Goal: Information Seeking & Learning: Understand process/instructions

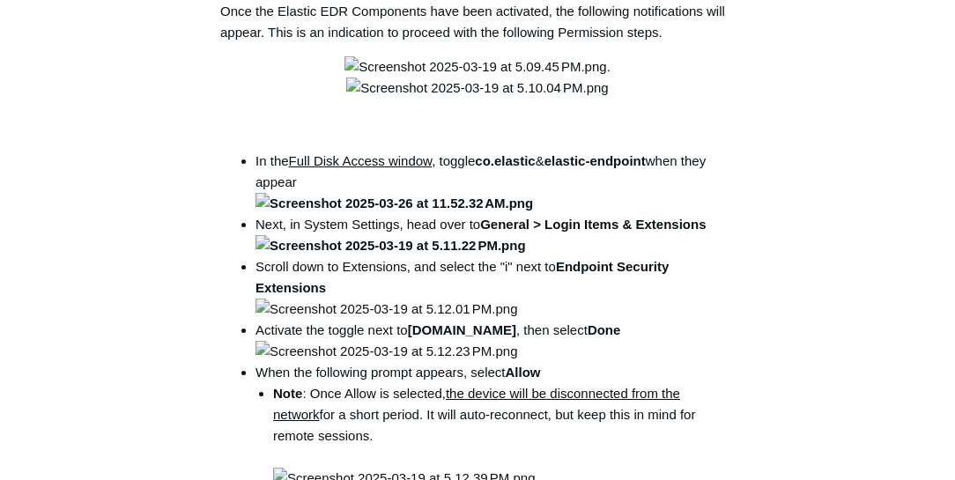
scroll to position [2669, 0]
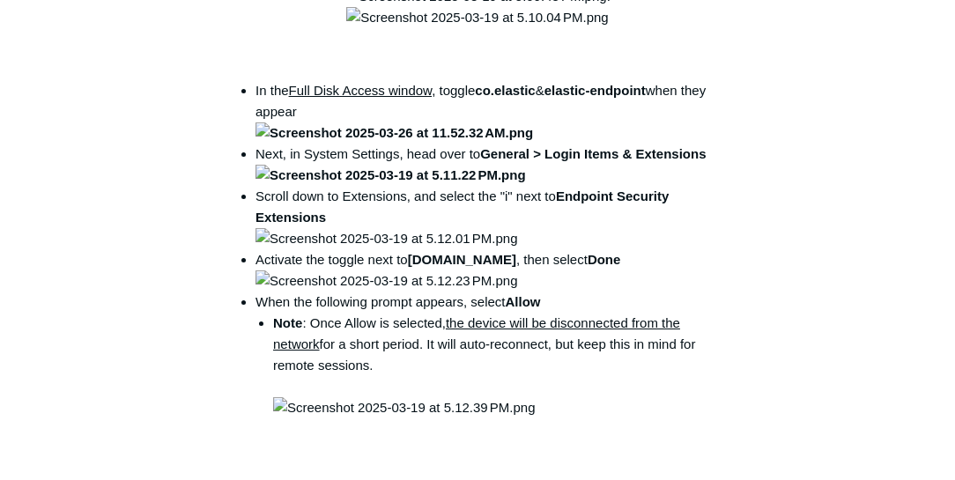
drag, startPoint x: 471, startPoint y: 249, endPoint x: 502, endPoint y: 266, distance: 35.1
copy code "open /Library/PrivilegedHelperTools/"
drag, startPoint x: 471, startPoint y: 253, endPoint x: 501, endPoint y: 265, distance: 32.4
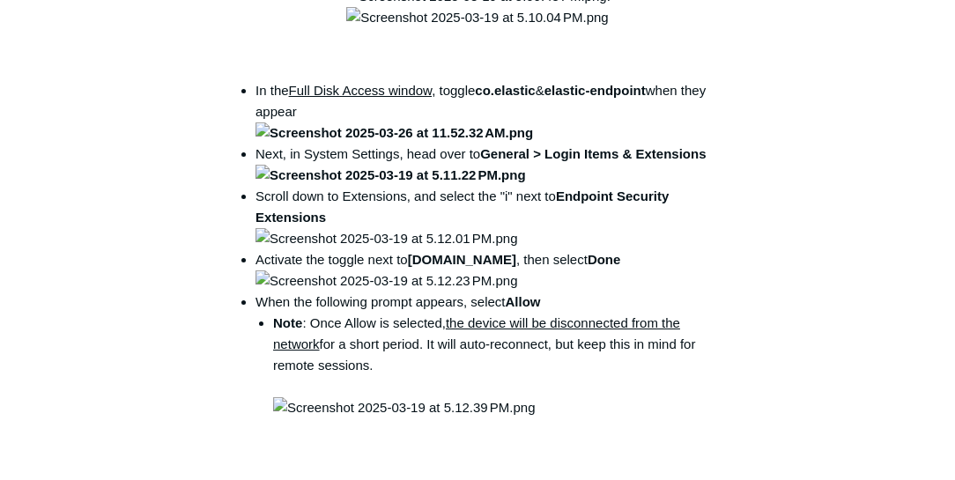
drag, startPoint x: 501, startPoint y: 265, endPoint x: 480, endPoint y: 264, distance: 21.2
copy code "open /Library/PrivilegedHelperTools/"
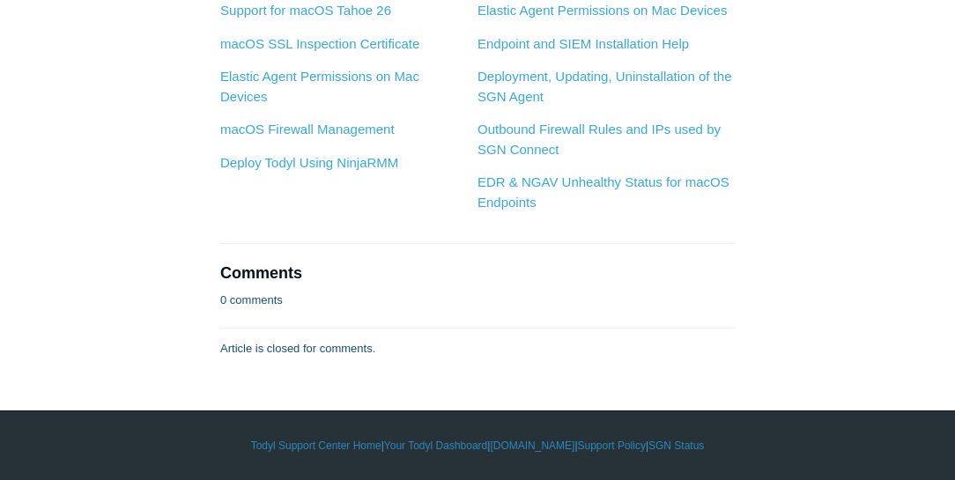
scroll to position [3676, 0]
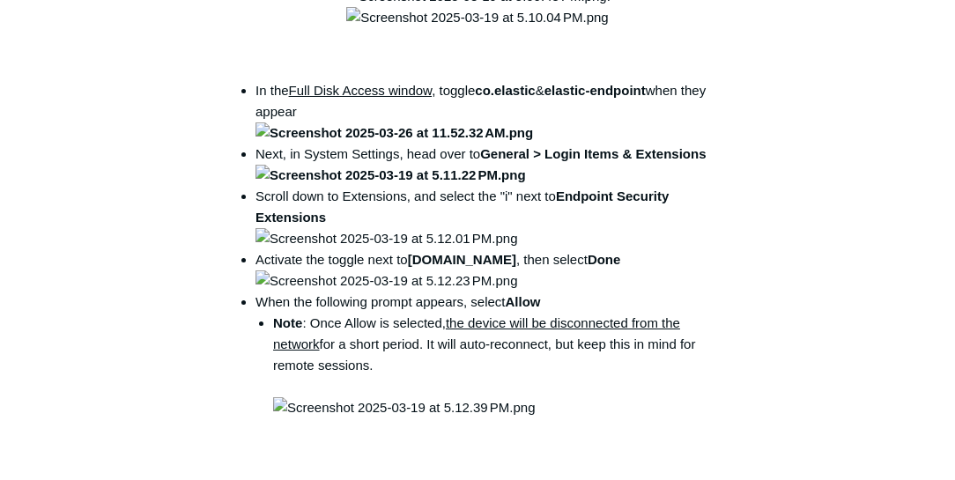
scroll to position [2719, 0]
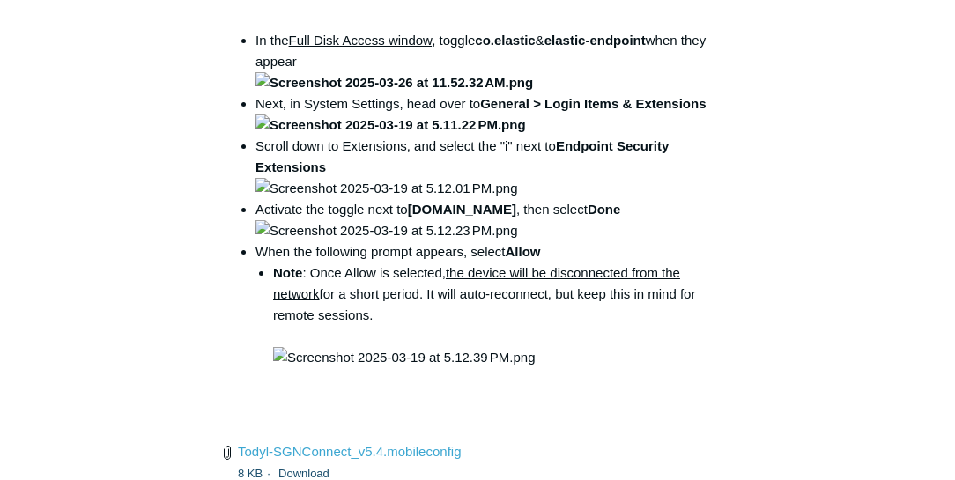
drag, startPoint x: 471, startPoint y: 200, endPoint x: 503, endPoint y: 219, distance: 37.9
copy code "open /Library/PrivilegedHelperTools/"
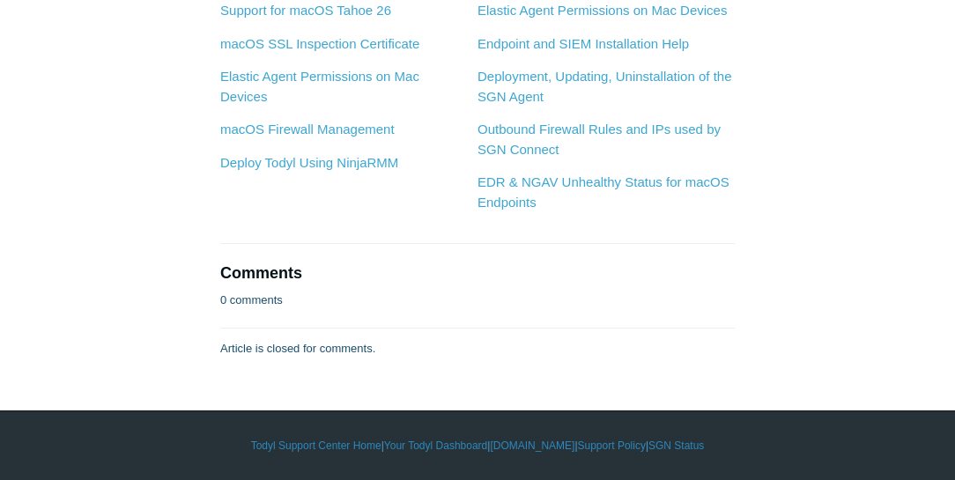
scroll to position [5187, 0]
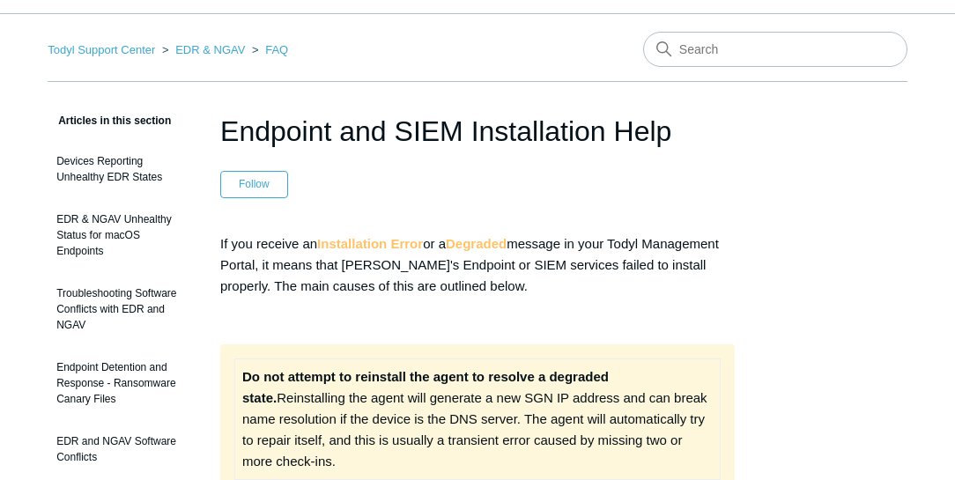
scroll to position [50, 0]
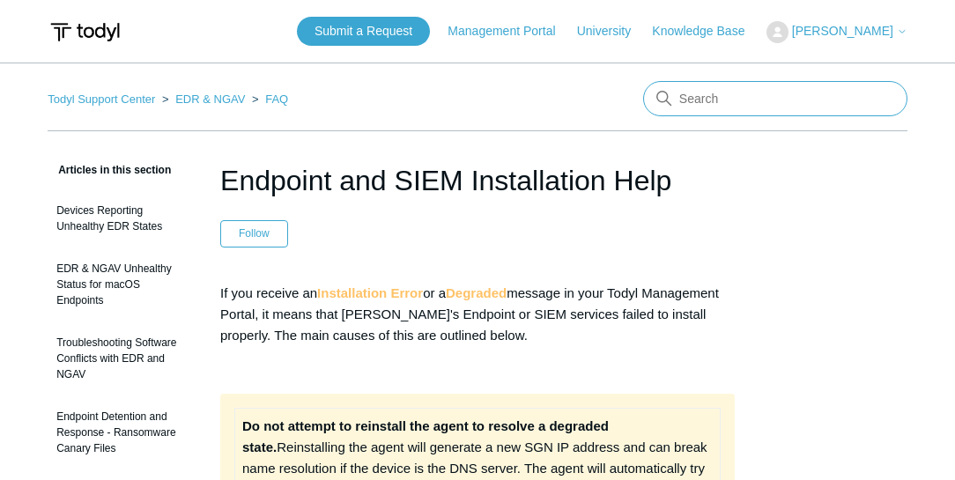
click at [732, 100] on input "Search" at bounding box center [775, 98] width 264 height 35
type input "mac firewall status"
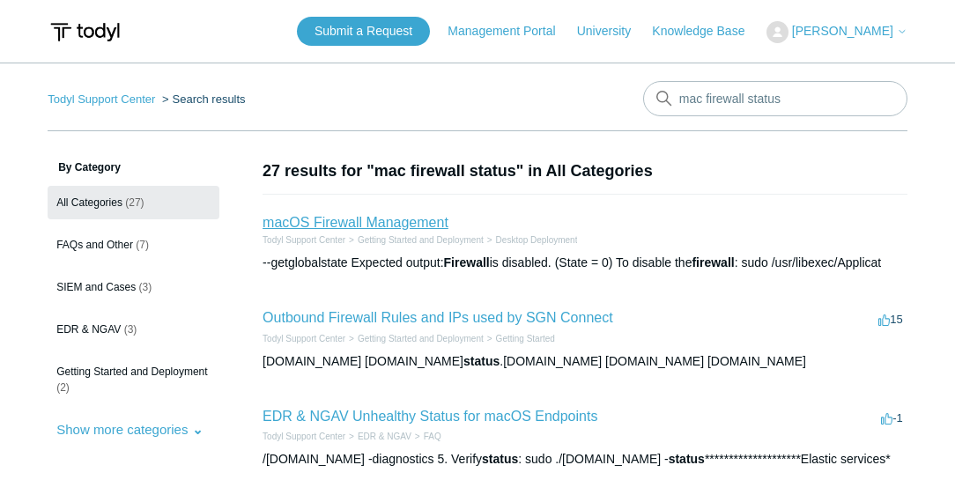
click at [396, 223] on link "macOS Firewall Management" at bounding box center [356, 222] width 186 height 15
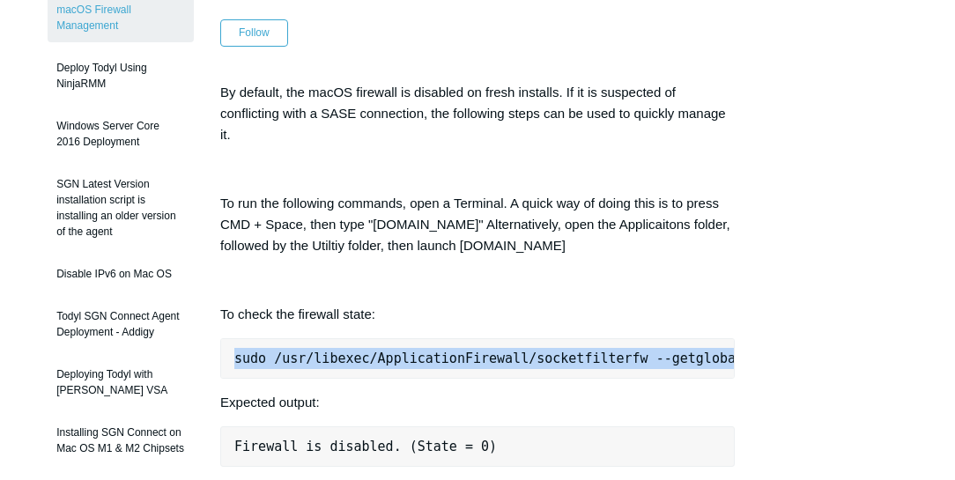
scroll to position [0, 14]
drag, startPoint x: 231, startPoint y: 358, endPoint x: 746, endPoint y: 367, distance: 514.8
copy pre "sudo /usr/libexec/ApplicationFirewall/socketfilterfw --getglobalstate"
click at [162, 92] on link "Deploy Todyl Using NinjaRMM" at bounding box center [121, 75] width 146 height 49
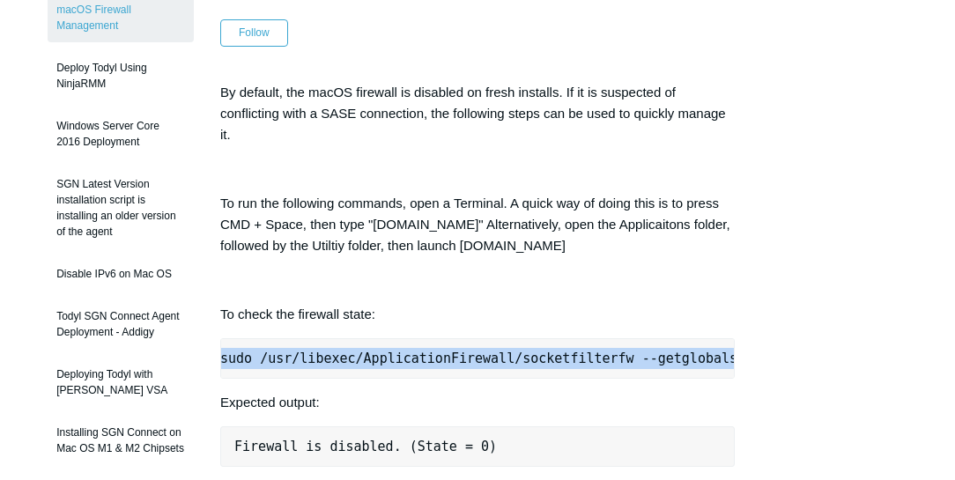
copy pre "sudo /usr/libexec/ApplicationFirewall/socketfilterfw --getglobalstate"
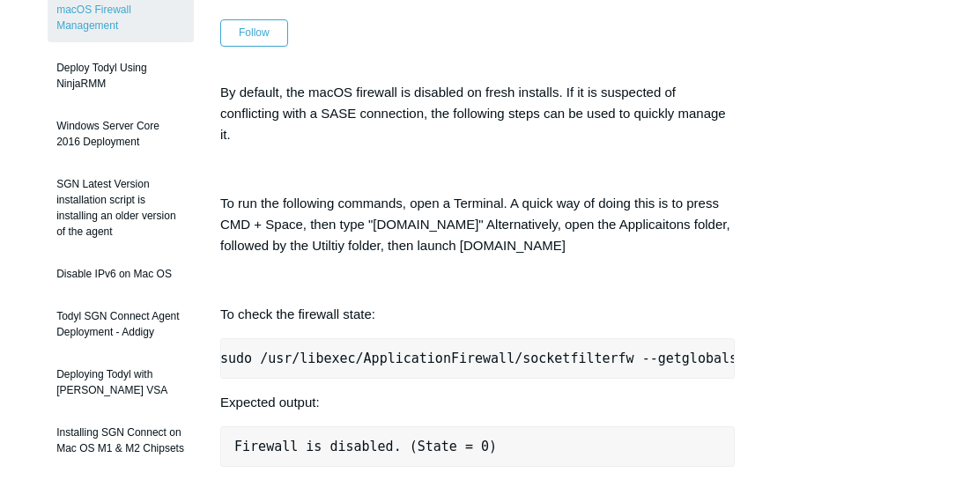
click at [472, 360] on pre "sudo /usr/libexec/ApplicationFirewall/socketfilterfw --getglobalstate" at bounding box center [477, 358] width 515 height 41
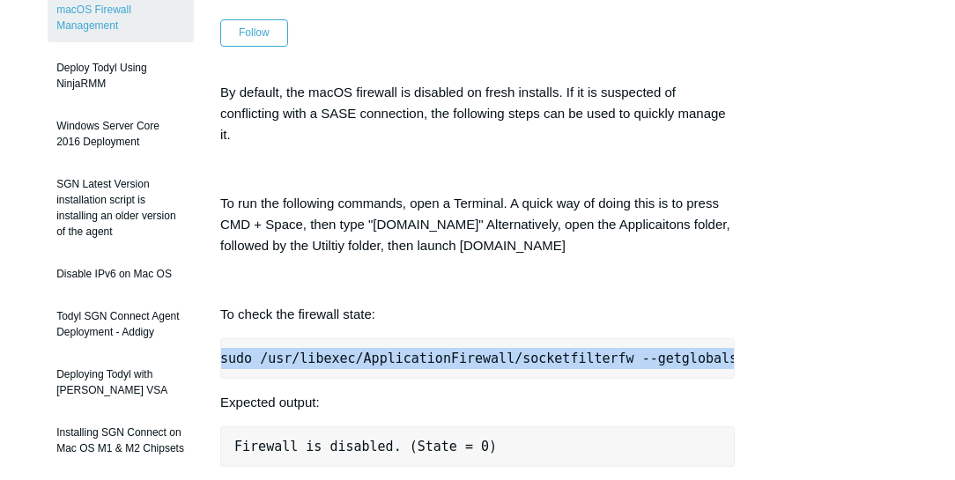
click at [472, 360] on pre "sudo /usr/libexec/ApplicationFirewall/socketfilterfw --getglobalstate" at bounding box center [477, 358] width 515 height 41
copy div "sudo /usr/libexec/ApplicationFirewall/socketfilterfw --getglobalstate"
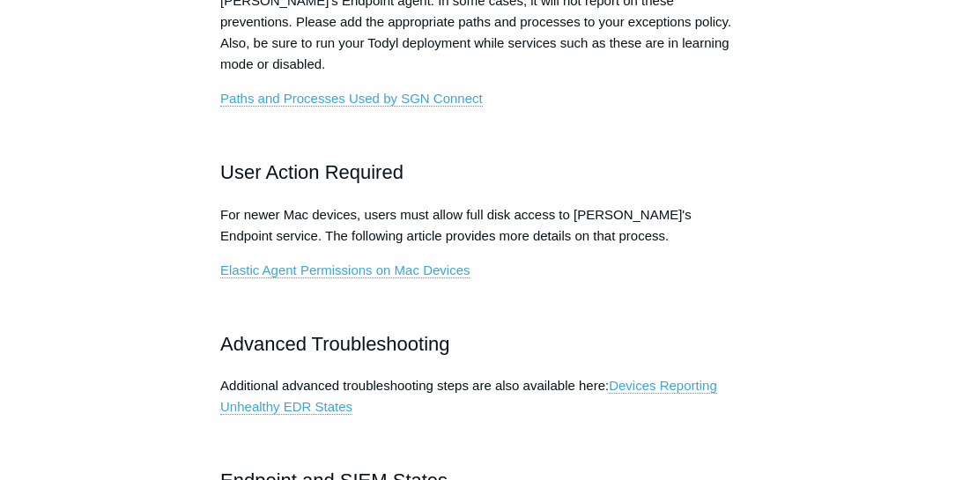
scroll to position [1007, 0]
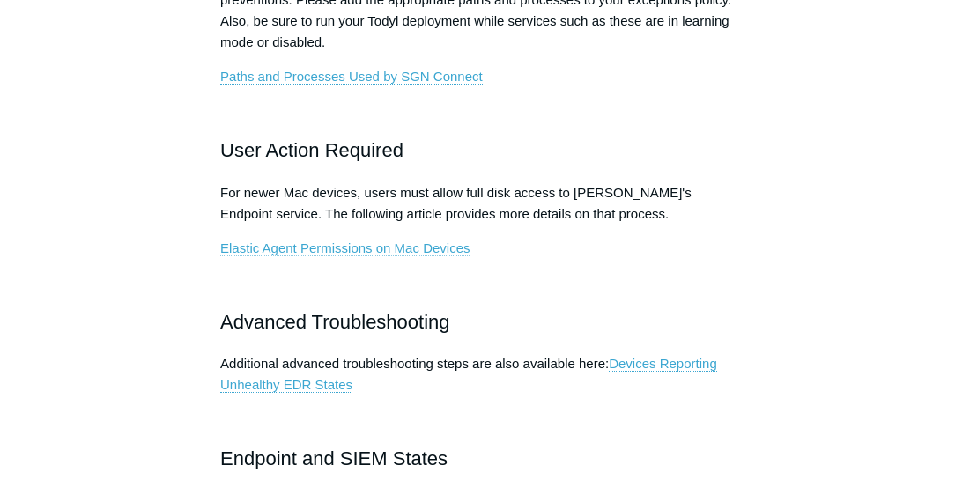
click at [448, 241] on link "Elastic Agent Permissions on Mac Devices" at bounding box center [344, 249] width 249 height 16
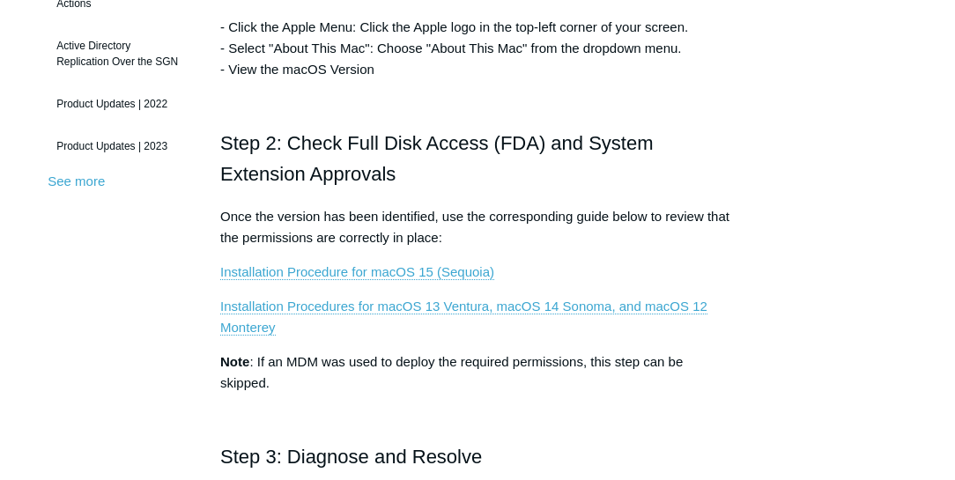
scroll to position [554, 0]
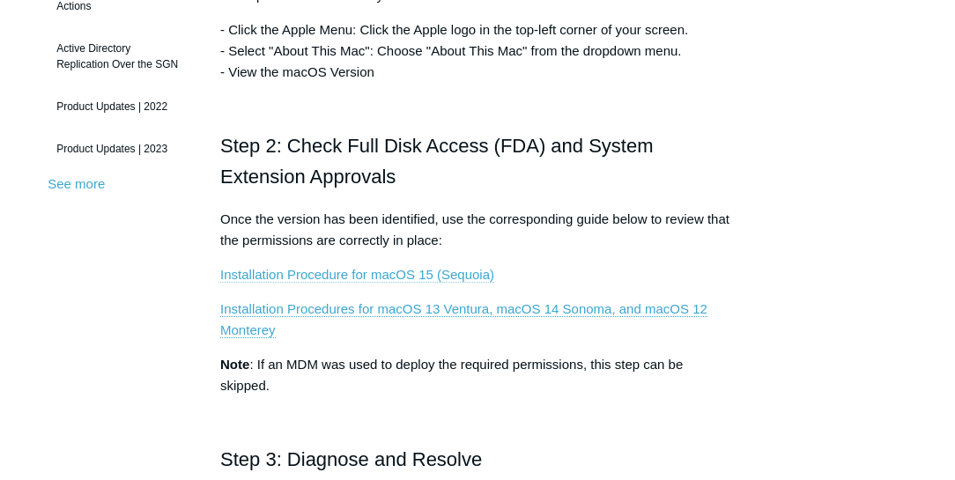
click at [442, 271] on link "Installation Procedure for macOS 15 (Sequoia)" at bounding box center [357, 275] width 274 height 16
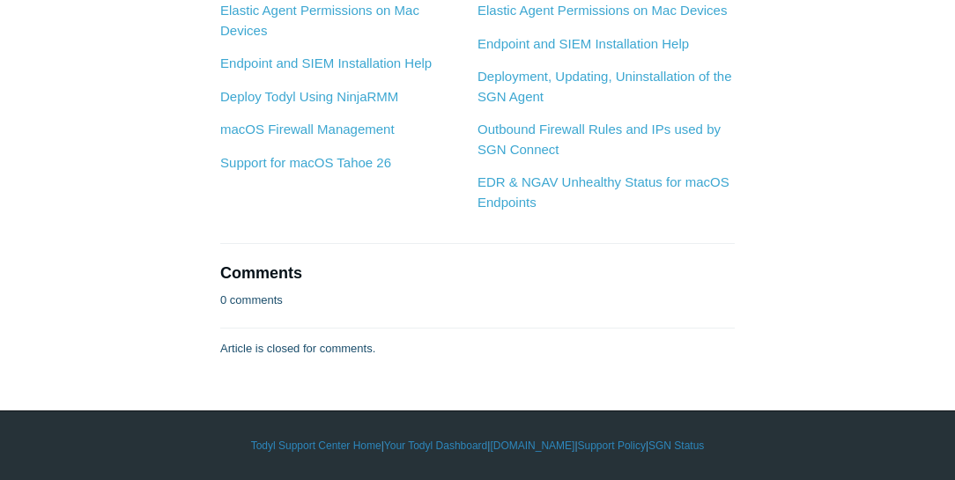
scroll to position [3878, 0]
